Goal: Task Accomplishment & Management: Use online tool/utility

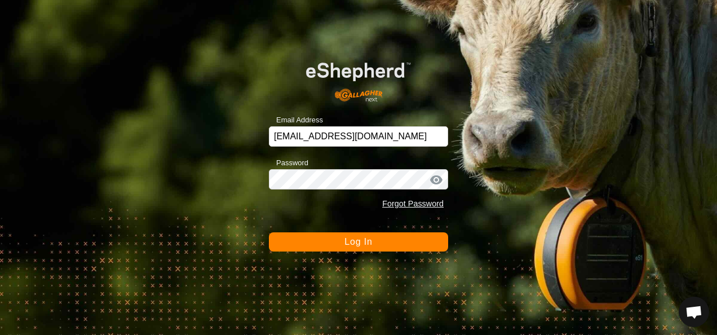
click at [363, 242] on span "Log In" at bounding box center [359, 242] width 28 height 10
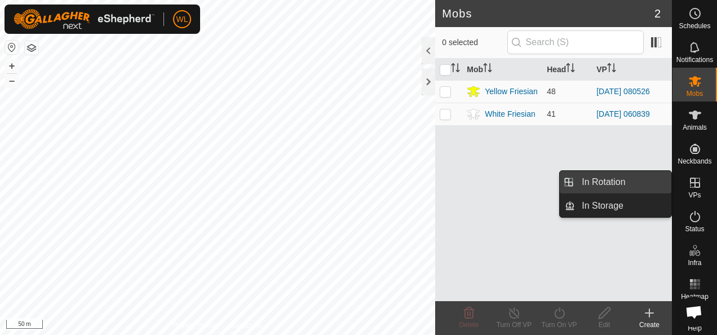
drag, startPoint x: 662, startPoint y: 184, endPoint x: 644, endPoint y: 186, distance: 18.1
click at [644, 186] on link "In Rotation" at bounding box center [623, 182] width 96 height 23
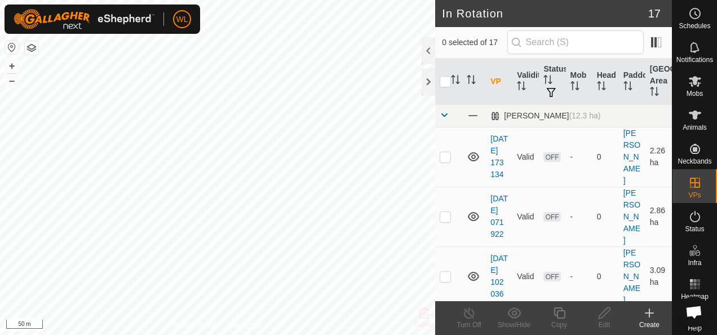
click at [656, 321] on div "Create" at bounding box center [649, 325] width 45 height 10
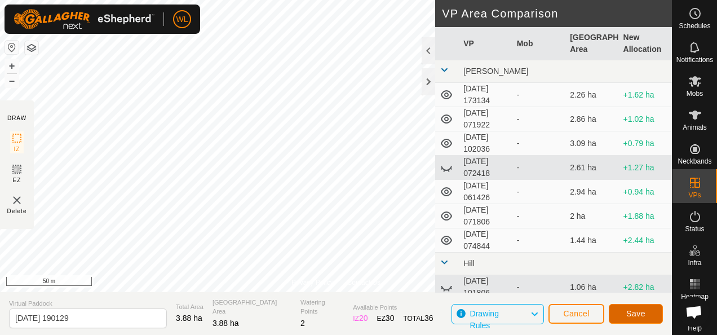
click at [642, 316] on span "Save" at bounding box center [635, 313] width 19 height 9
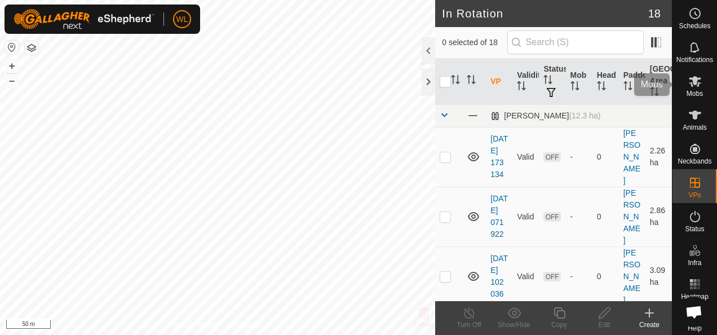
click at [692, 82] on icon at bounding box center [695, 81] width 14 height 14
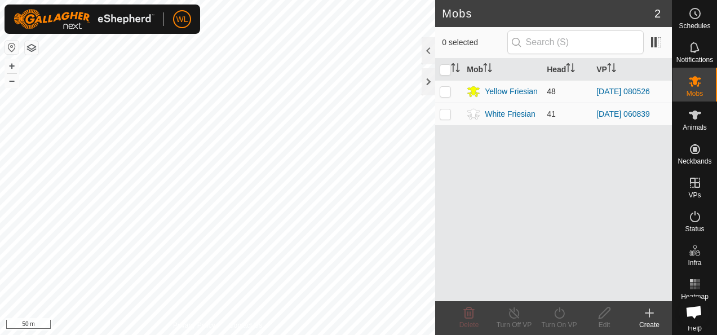
click at [444, 96] on td at bounding box center [448, 91] width 27 height 23
checkbox input "true"
click at [561, 314] on icon at bounding box center [560, 313] width 14 height 14
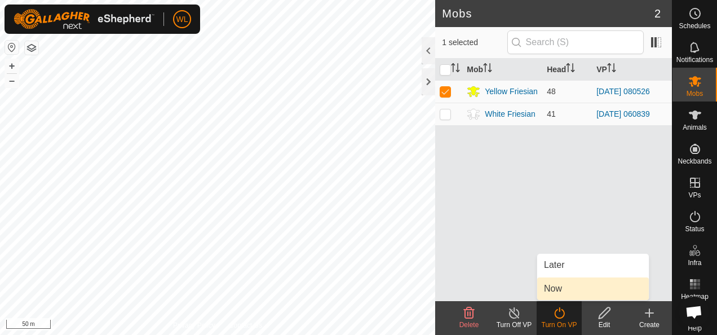
click at [566, 288] on link "Now" at bounding box center [593, 288] width 112 height 23
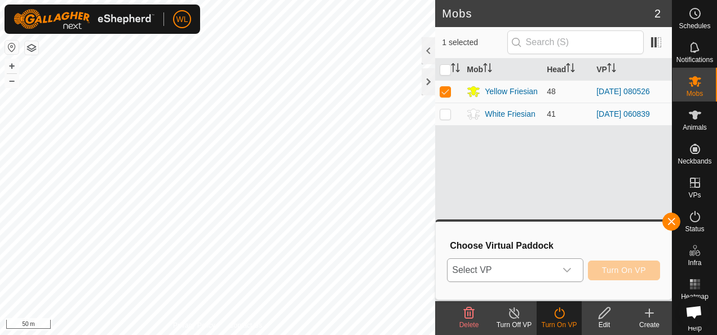
click at [544, 265] on span "Select VP" at bounding box center [502, 270] width 108 height 23
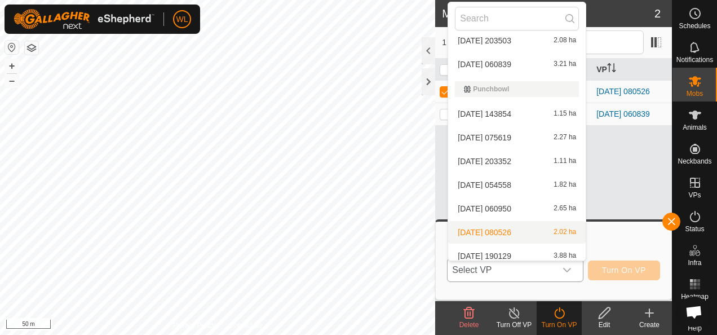
scroll to position [303, 0]
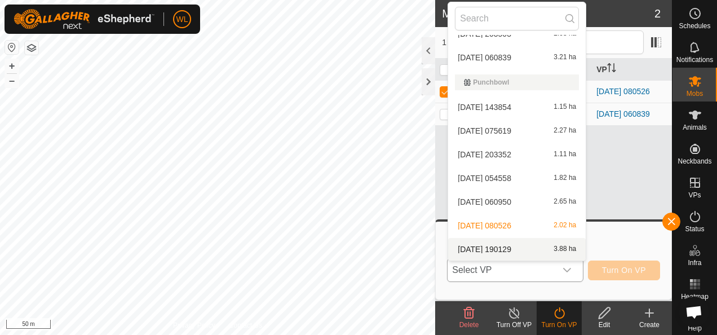
click at [518, 244] on li "2025-10-02 190129 3.88 ha" at bounding box center [517, 249] width 138 height 23
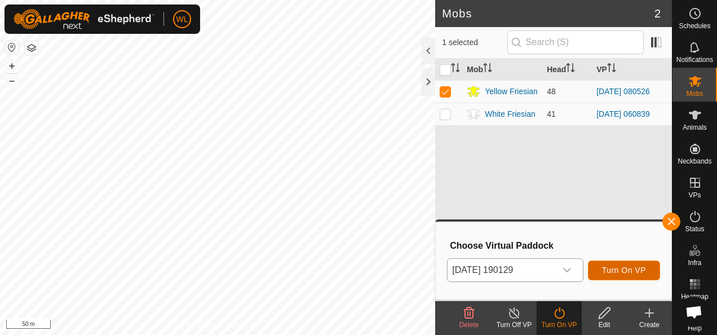
click at [603, 268] on button "Turn On VP" at bounding box center [624, 271] width 72 height 20
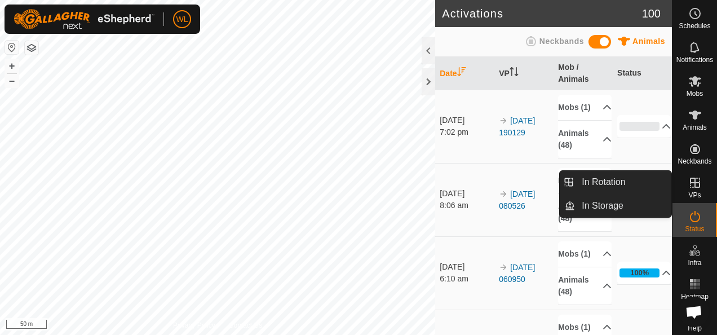
drag, startPoint x: 672, startPoint y: 178, endPoint x: 694, endPoint y: 182, distance: 21.8
click at [694, 182] on icon at bounding box center [695, 183] width 14 height 14
click at [611, 186] on link "In Rotation" at bounding box center [623, 182] width 96 height 23
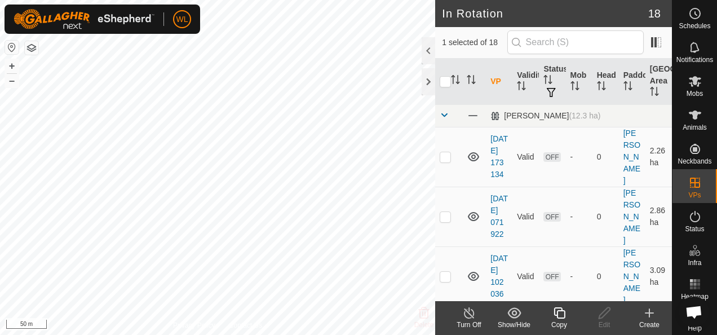
click at [654, 320] on div "Create" at bounding box center [649, 325] width 45 height 10
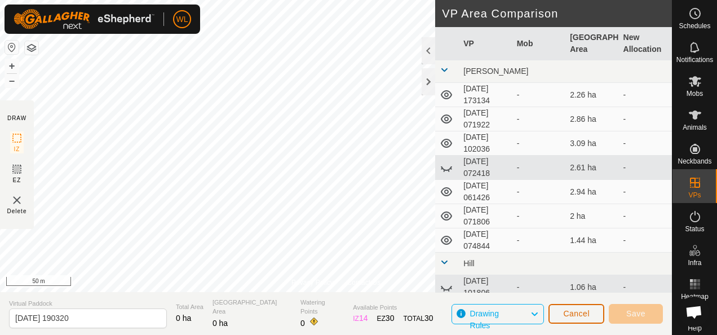
click at [595, 308] on button "Cancel" at bounding box center [577, 314] width 56 height 20
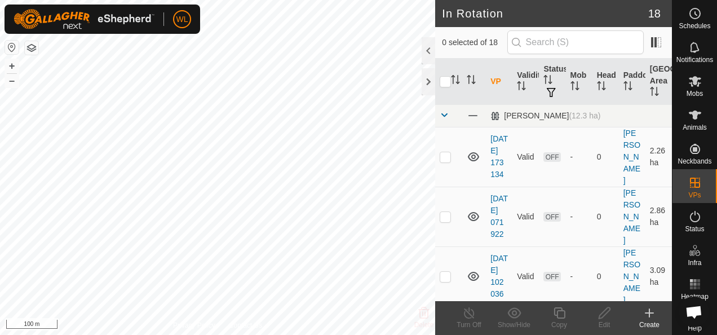
click at [653, 314] on create-svg-icon at bounding box center [649, 313] width 45 height 14
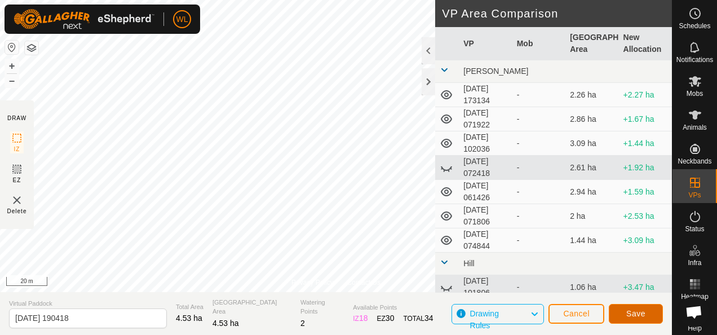
click at [619, 311] on button "Save" at bounding box center [636, 314] width 54 height 20
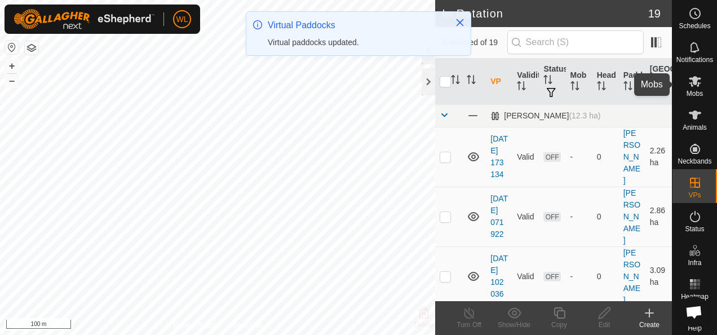
drag, startPoint x: 695, startPoint y: 91, endPoint x: 686, endPoint y: 94, distance: 9.5
click at [695, 90] on span "Mobs" at bounding box center [695, 93] width 16 height 7
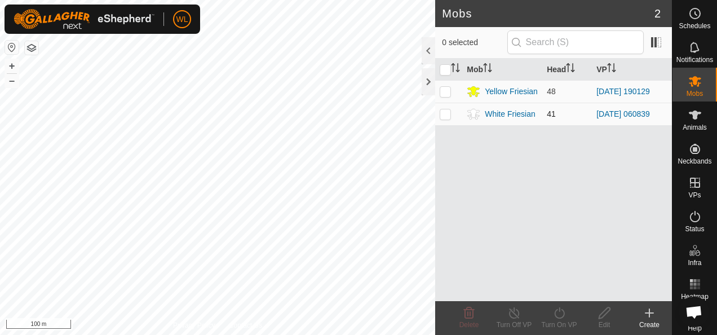
click at [447, 112] on p-checkbox at bounding box center [445, 113] width 11 height 9
checkbox input "true"
click at [566, 311] on turn-on-svg-icon at bounding box center [559, 313] width 45 height 14
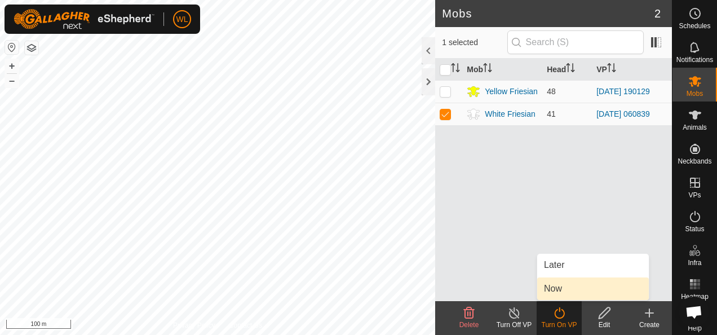
click at [576, 289] on link "Now" at bounding box center [593, 288] width 112 height 23
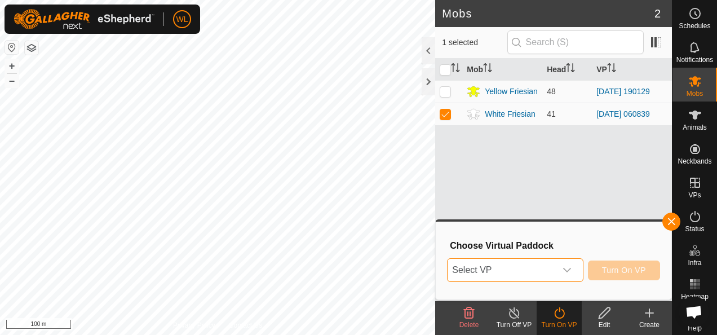
click at [545, 273] on span "Select VP" at bounding box center [502, 270] width 108 height 23
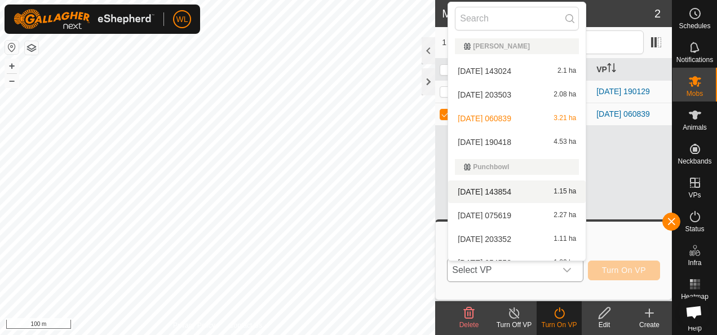
scroll to position [226, 0]
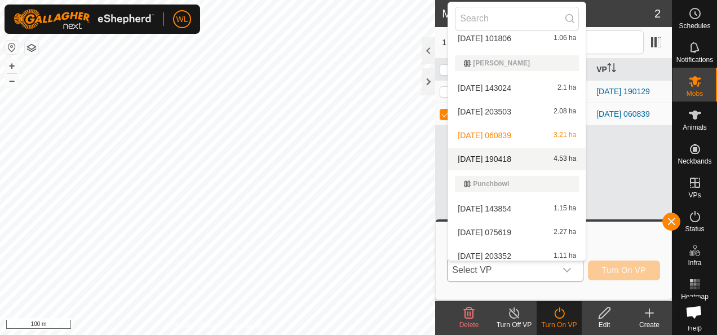
click at [519, 157] on li "2025-10-02 190418 4.53 ha" at bounding box center [517, 159] width 138 height 23
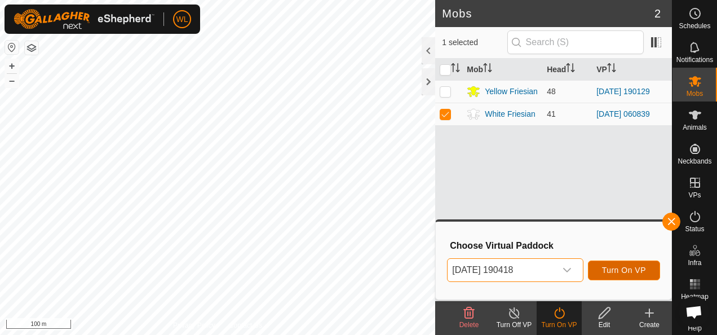
click at [634, 268] on span "Turn On VP" at bounding box center [624, 270] width 44 height 9
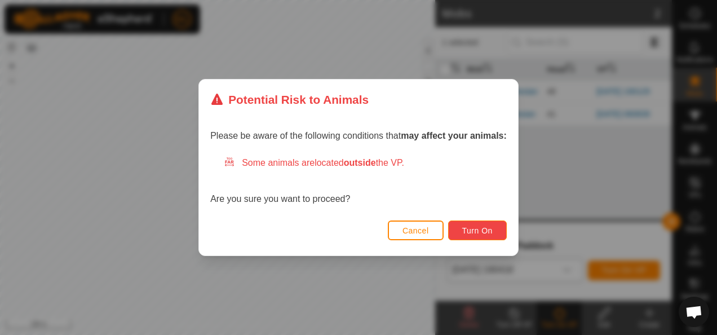
click at [460, 229] on button "Turn On" at bounding box center [477, 230] width 59 height 20
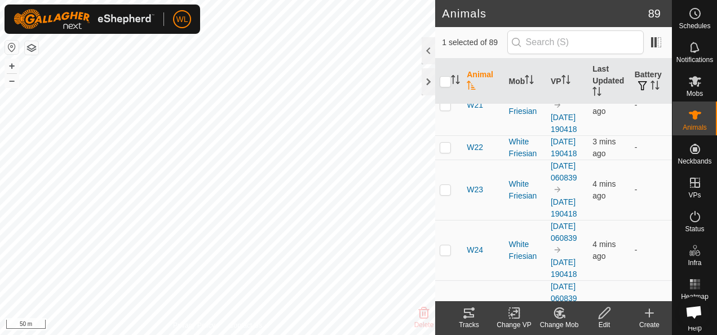
scroll to position [677, 0]
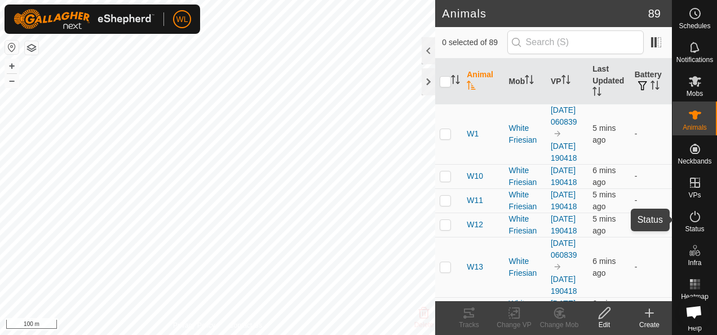
click at [688, 218] on icon at bounding box center [695, 217] width 14 height 14
click at [690, 221] on icon at bounding box center [695, 217] width 14 height 14
